Goal: Transaction & Acquisition: Purchase product/service

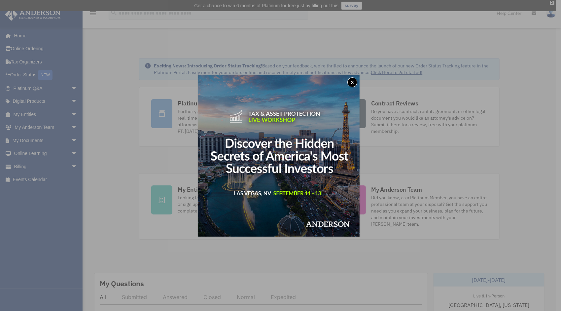
click at [351, 82] on button "x" at bounding box center [352, 82] width 10 height 10
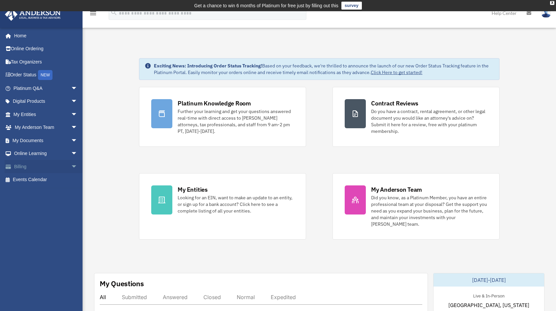
click at [72, 166] on span "arrow_drop_down" at bounding box center [77, 167] width 13 height 14
click at [33, 178] on link "$ Open Invoices" at bounding box center [48, 180] width 78 height 14
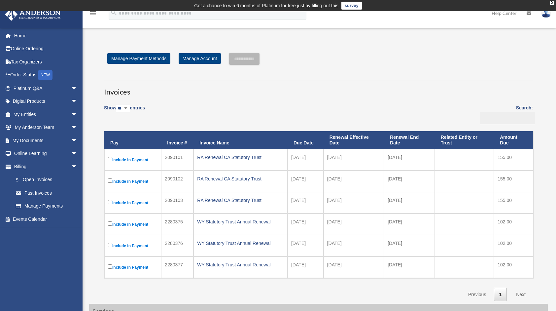
click at [110, 161] on label "Include in Payment" at bounding box center [133, 160] width 50 height 8
click at [243, 59] on input "**********" at bounding box center [244, 59] width 30 height 12
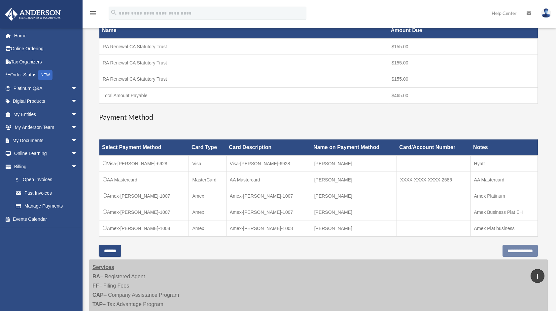
scroll to position [152, 0]
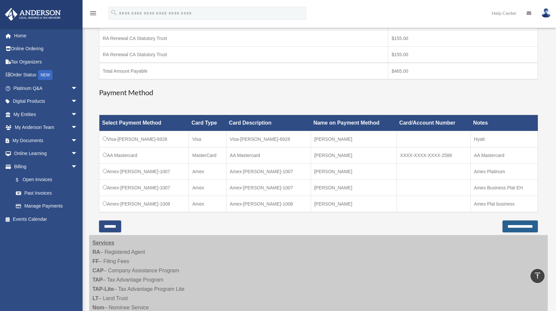
click at [507, 229] on input "**********" at bounding box center [519, 226] width 35 height 12
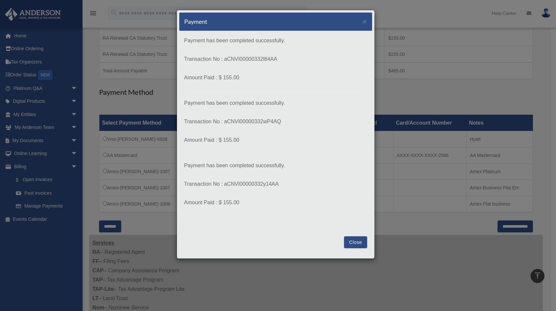
click at [350, 240] on button "Close" at bounding box center [355, 242] width 23 height 12
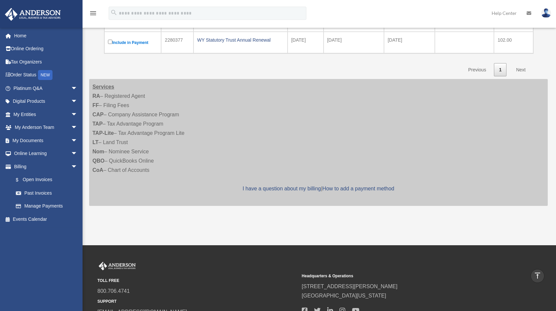
scroll to position [163, 0]
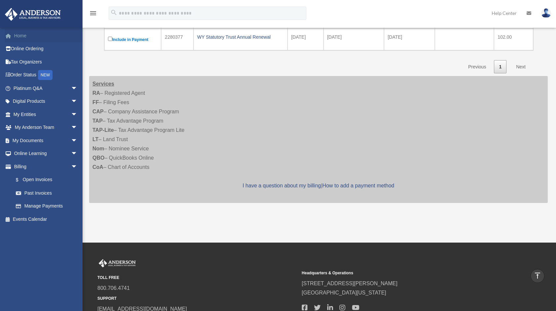
click at [15, 34] on link "Home" at bounding box center [46, 35] width 83 height 13
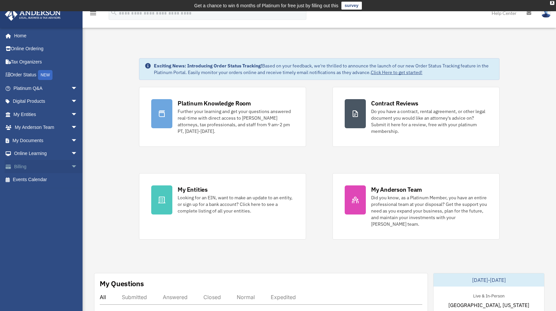
click at [71, 165] on span "arrow_drop_down" at bounding box center [77, 167] width 13 height 14
click at [39, 194] on link "Past Invoices" at bounding box center [48, 192] width 78 height 13
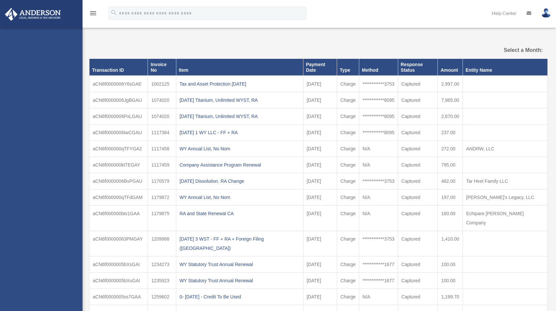
select select
